Goal: Task Accomplishment & Management: Use online tool/utility

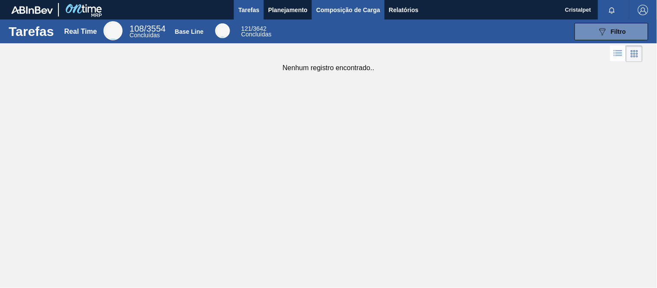
click at [344, 7] on span "Composição de Carga" at bounding box center [348, 10] width 64 height 10
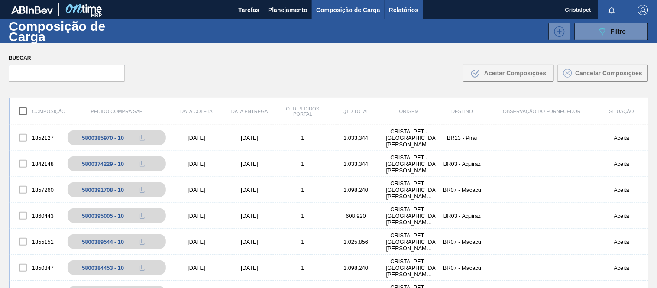
click at [401, 7] on span "Relatórios" at bounding box center [403, 10] width 29 height 10
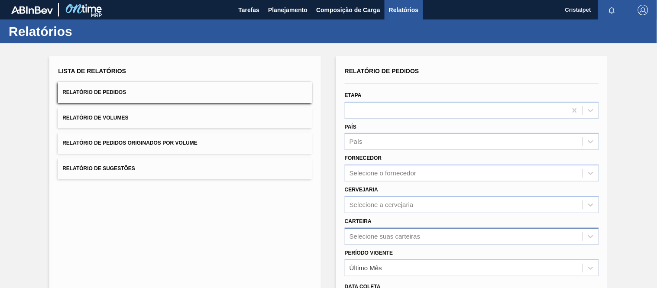
scroll to position [92, 0]
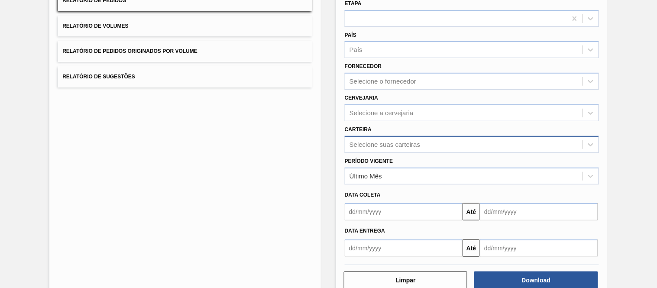
click at [379, 153] on div "Selecione suas carteiras" at bounding box center [472, 144] width 254 height 17
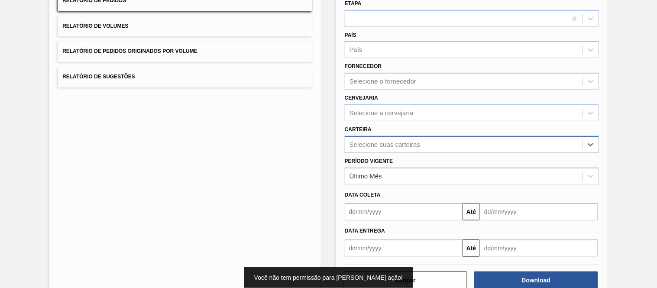
click at [375, 141] on div "Selecione suas carteiras" at bounding box center [384, 144] width 71 height 7
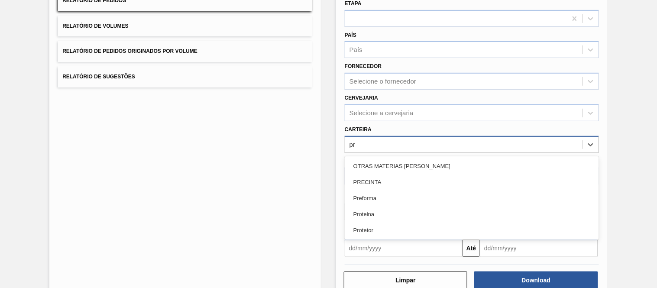
type input "pre"
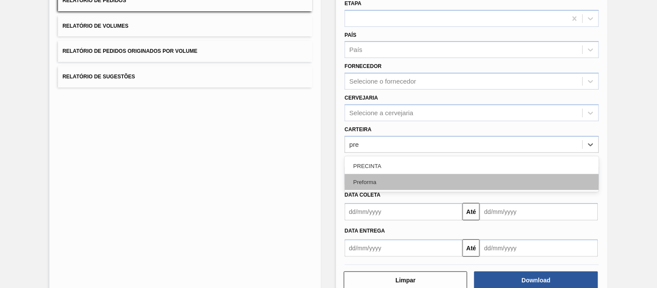
click at [362, 179] on div "Preforma" at bounding box center [472, 182] width 254 height 16
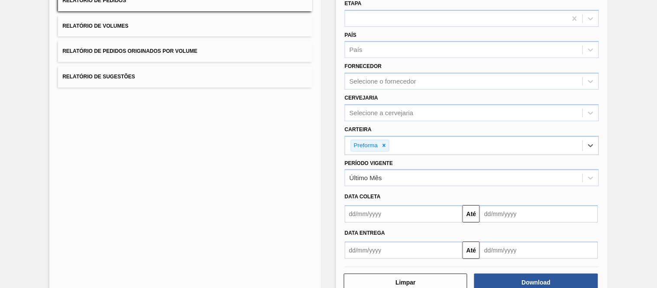
click at [365, 215] on input "text" at bounding box center [404, 213] width 118 height 17
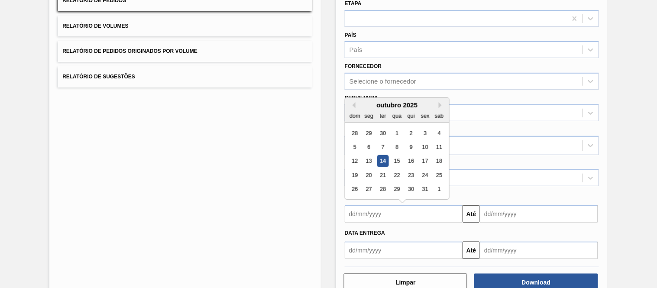
type input "[DATE]"
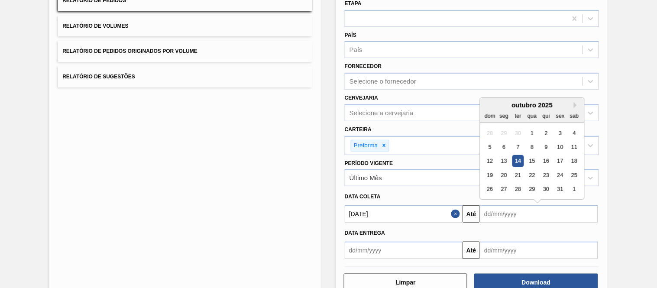
click at [505, 212] on input "text" at bounding box center [539, 213] width 118 height 17
click at [558, 189] on div "31" at bounding box center [560, 190] width 12 height 12
type input "[DATE]"
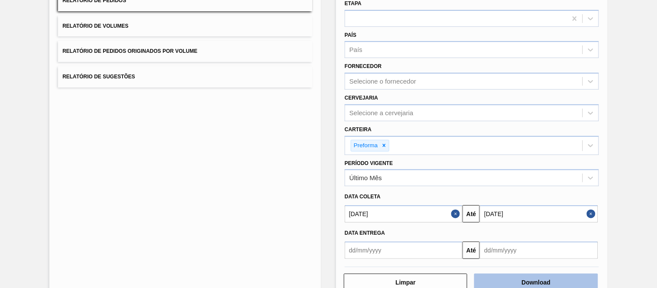
click at [529, 282] on button "Download" at bounding box center [535, 282] width 123 height 17
